Goal: Information Seeking & Learning: Learn about a topic

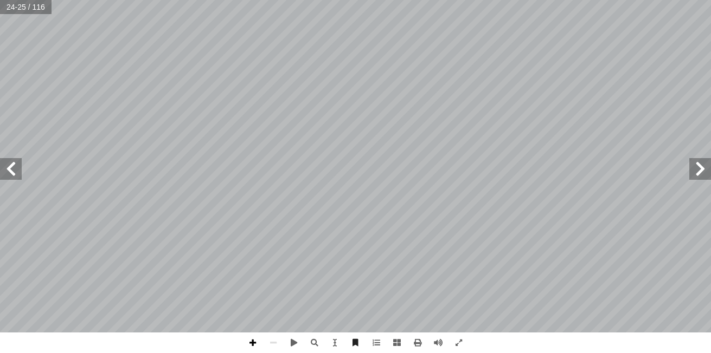
click at [252, 343] on span at bounding box center [252, 343] width 21 height 21
click at [263, 347] on span at bounding box center [273, 343] width 21 height 21
click at [253, 343] on span at bounding box center [252, 343] width 21 height 21
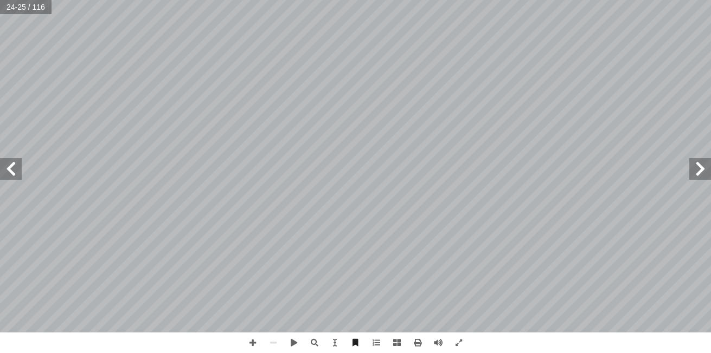
click at [16, 171] on span at bounding box center [11, 169] width 22 height 22
click at [705, 178] on span at bounding box center [700, 169] width 22 height 22
click at [246, 340] on span at bounding box center [252, 343] width 21 height 21
click at [277, 340] on span at bounding box center [273, 343] width 21 height 21
click at [249, 339] on span at bounding box center [252, 343] width 21 height 21
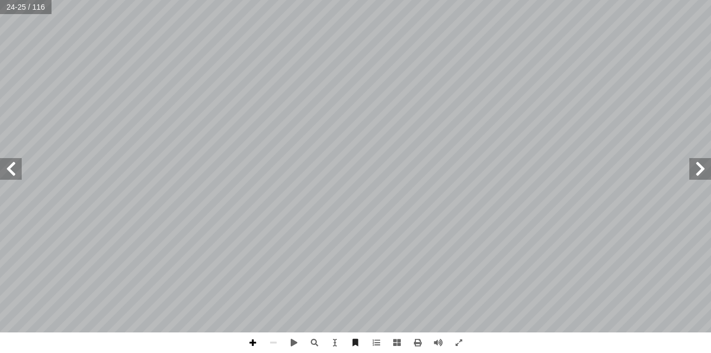
click at [255, 342] on span at bounding box center [252, 343] width 21 height 21
click at [20, 178] on span at bounding box center [11, 169] width 22 height 22
click at [270, 345] on span at bounding box center [273, 343] width 21 height 21
click at [336, 339] on span at bounding box center [335, 343] width 21 height 21
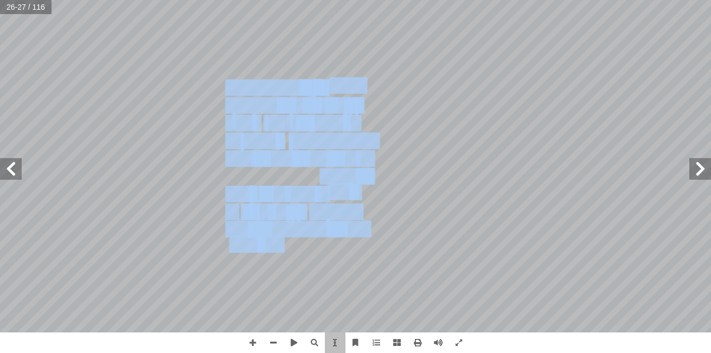
drag, startPoint x: 247, startPoint y: 256, endPoint x: 275, endPoint y: 247, distance: 29.0
click at [275, 247] on div "22 لجسم على مقاومة � رة ْ د ُ ق : المناعة لقضاء عليها � ض و � مر أ ل� � بات ّ ب…" at bounding box center [397, 181] width 429 height 555
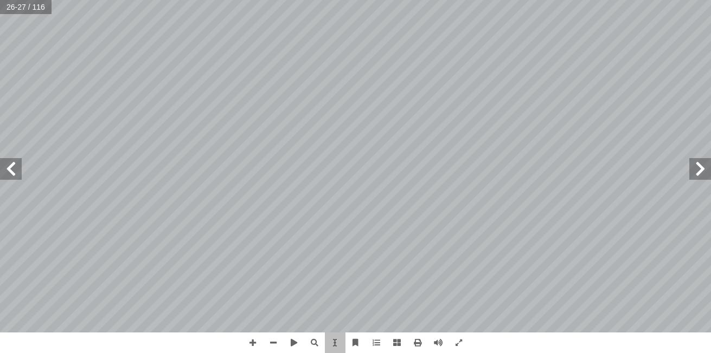
drag, startPoint x: 275, startPoint y: 247, endPoint x: 269, endPoint y: 248, distance: 6.1
click at [269, 248] on span "[DEMOGRAPHIC_DATA] وال�" at bounding box center [331, 245] width 149 height 15
drag, startPoint x: 269, startPoint y: 248, endPoint x: 244, endPoint y: 247, distance: 24.4
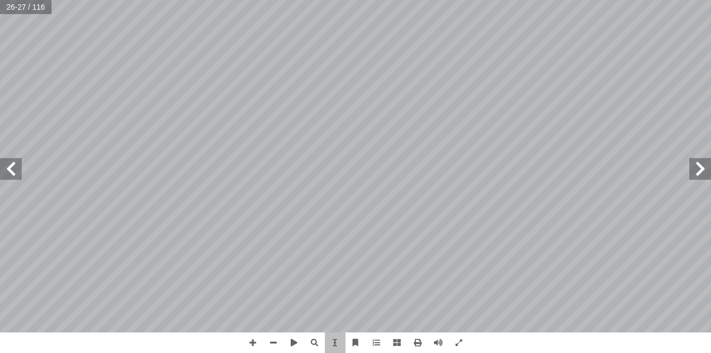
click at [244, 247] on span "مصال." at bounding box center [246, 245] width 34 height 15
drag, startPoint x: 244, startPoint y: 247, endPoint x: 230, endPoint y: 248, distance: 14.7
click at [230, 248] on span "مصال." at bounding box center [246, 245] width 34 height 15
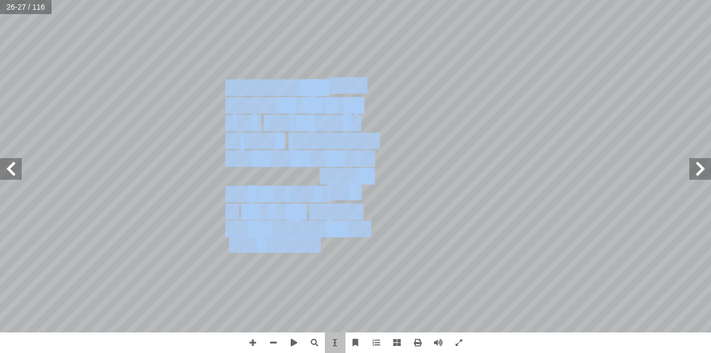
drag, startPoint x: 228, startPoint y: 250, endPoint x: 293, endPoint y: 251, distance: 64.5
click at [293, 251] on div "22 لجسم على مقاومة � رة ْ د ُ ق : المناعة لقضاء عليها � ض و � مر أ ل� � بات ّ ب…" at bounding box center [397, 181] width 429 height 555
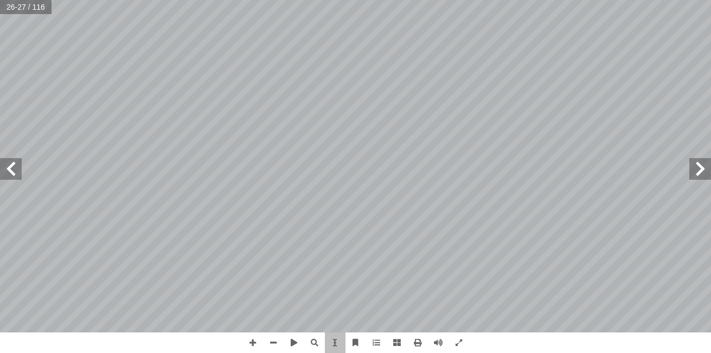
drag, startPoint x: 293, startPoint y: 251, endPoint x: 264, endPoint y: 288, distance: 47.2
click at [264, 288] on div "22 لجسم على مقاومة � رة ْ د ُ ق : المناعة لقضاء عليها � ض و � مر أ ل� � بات ّ ب…" at bounding box center [397, 181] width 429 height 555
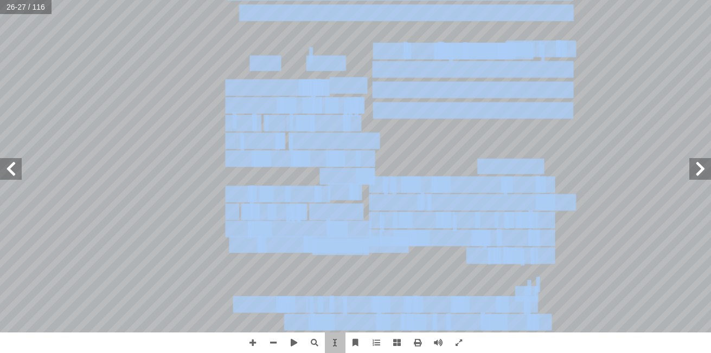
drag, startPoint x: 82, startPoint y: 95, endPoint x: 186, endPoint y: 126, distance: 108.6
click at [183, 182] on div "22 لجسم على مقاومة � رة ْ د ُ ق : المناعة لقضاء عليها � ض و � مر أ ل� � بات ّ ب…" at bounding box center [183, 182] width 0 height 0
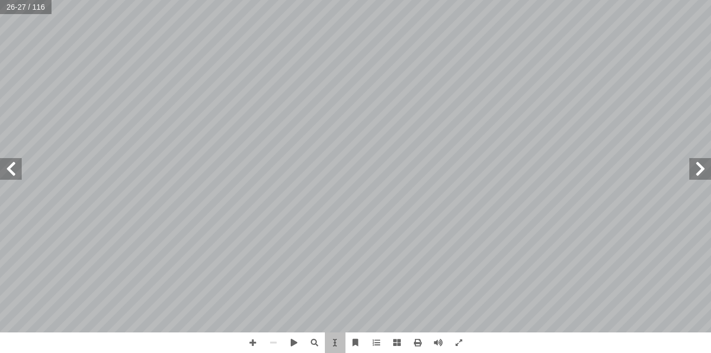
click at [20, 169] on span at bounding box center [11, 169] width 22 height 22
drag, startPoint x: 20, startPoint y: 169, endPoint x: 180, endPoint y: 226, distance: 169.7
click at [180, 226] on div "26 ش ِ ناق ُ ر وأ ِّ ك َ ف ُ أ ات ّ لمحــل � نشــتريه مــن ّ ئــي � غذ ٍ منتــج…" at bounding box center [355, 166] width 711 height 333
click at [579, 147] on div "26 ش ِ ناق ُ ر وأ ِّ ك َ ف ُ أ ات ّ لمحــل � نشــتريه مــن ّ ئــي � غذ ٍ منتــج…" at bounding box center [355, 166] width 711 height 333
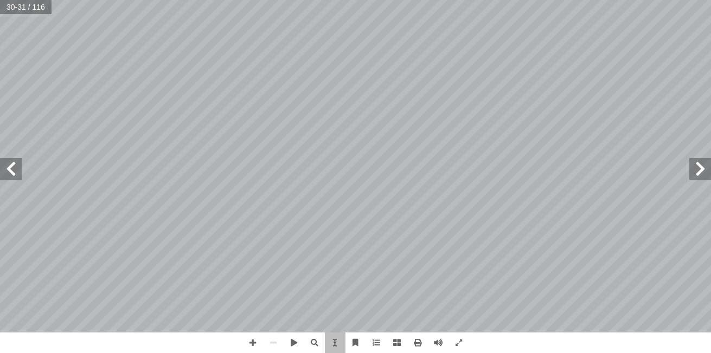
click at [704, 164] on span at bounding box center [700, 169] width 22 height 22
click at [21, 174] on span at bounding box center [11, 169] width 22 height 22
click at [10, 160] on span at bounding box center [11, 169] width 22 height 22
